Goal: Information Seeking & Learning: Learn about a topic

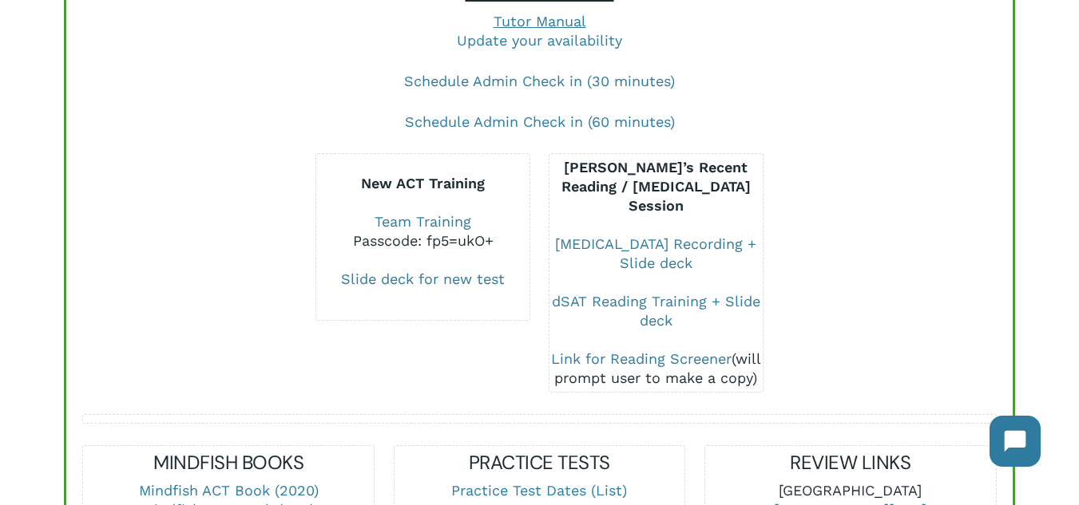
scroll to position [559, 0]
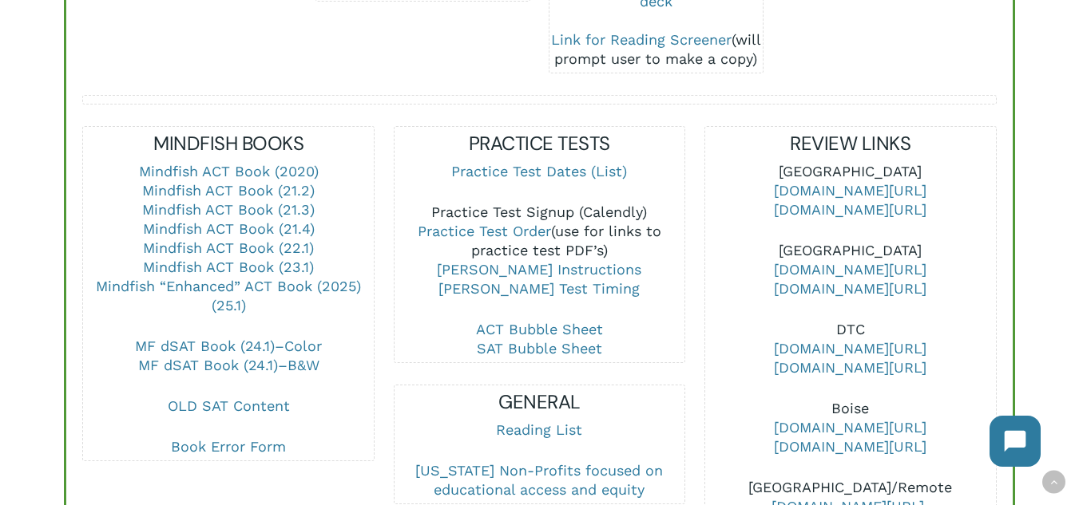
click at [565, 216] on link "Practice Test Signup (Calendly)" at bounding box center [539, 212] width 216 height 17
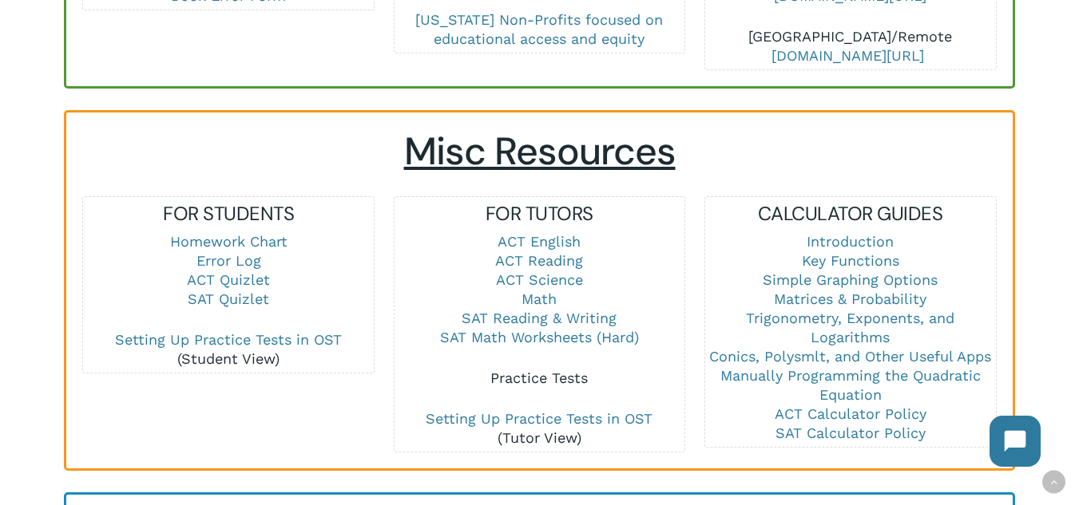
scroll to position [1038, 0]
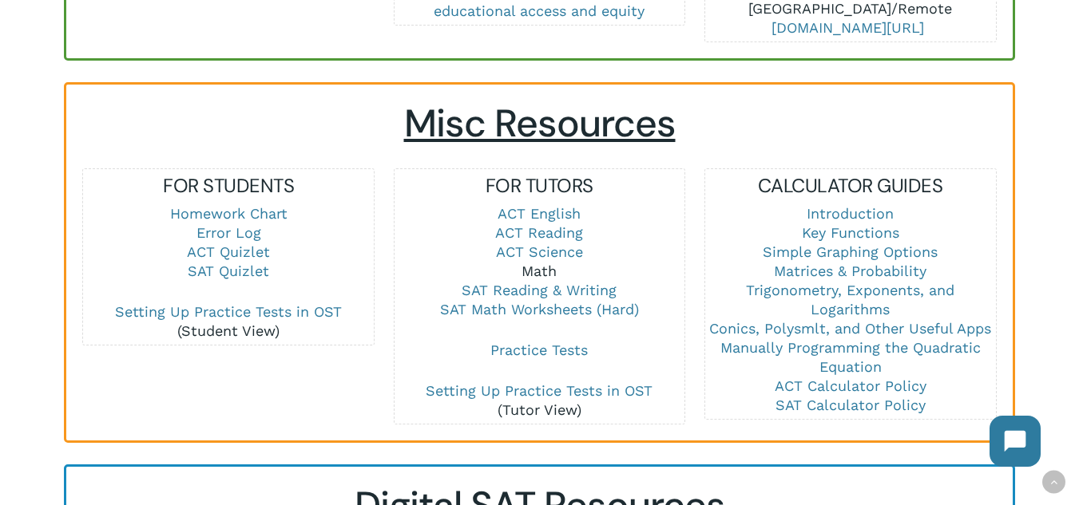
click at [549, 269] on link "Math" at bounding box center [538, 271] width 35 height 17
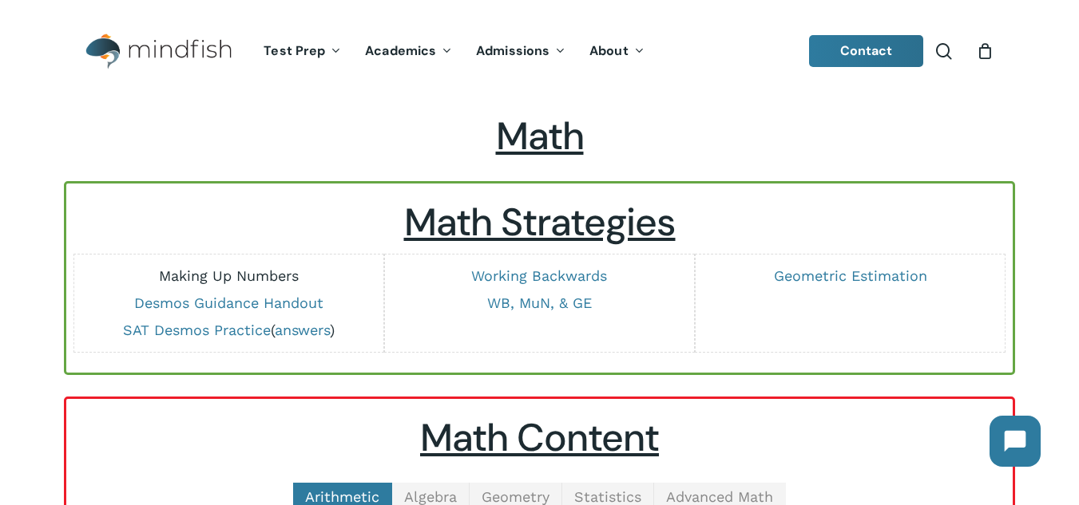
click at [251, 275] on link "Making Up Numbers" at bounding box center [229, 275] width 140 height 17
